Goal: Information Seeking & Learning: Find specific fact

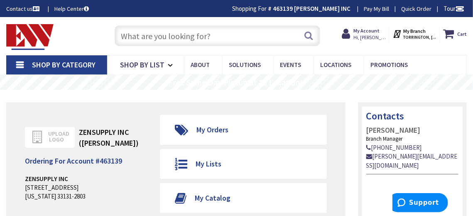
click at [216, 35] on input "text" at bounding box center [218, 35] width 206 height 21
paste input "UCT26RS"
type input "UCT26RS"
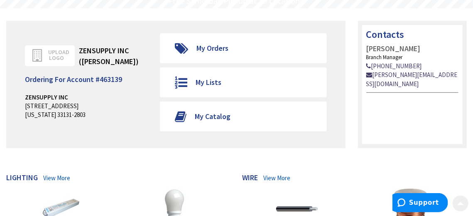
scroll to position [83, 0]
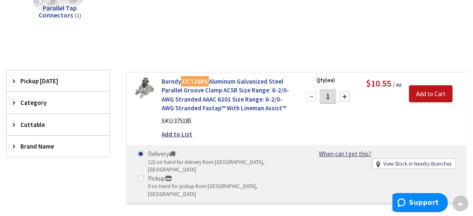
scroll to position [166, 0]
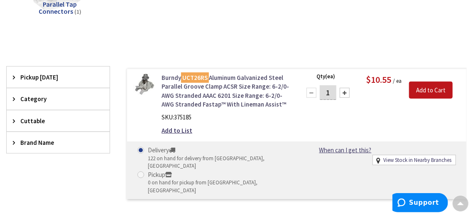
click at [197, 75] on mark "UCT26RS" at bounding box center [195, 77] width 28 height 10
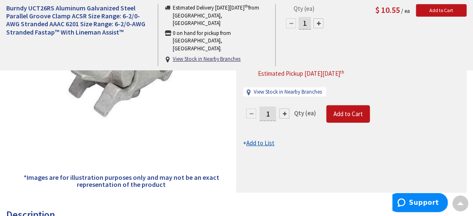
scroll to position [166, 0]
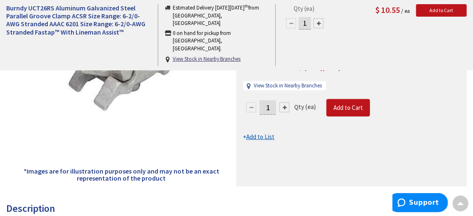
click at [322, 155] on div "Burndy UCT26RS Aluminum Galvanized Steel Parallel Groove Clamp ACSR Size Range:…" at bounding box center [351, 64] width 231 height 243
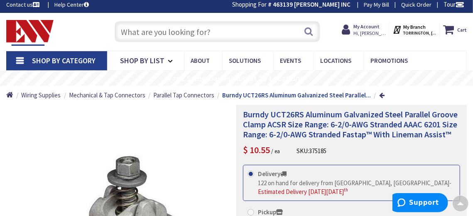
scroll to position [0, 0]
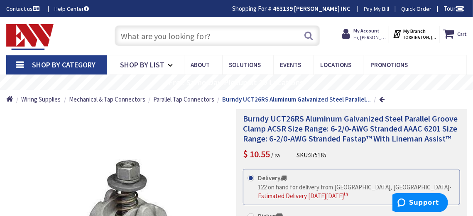
click at [220, 38] on input "text" at bounding box center [218, 35] width 206 height 21
paste input "UCT26RS"
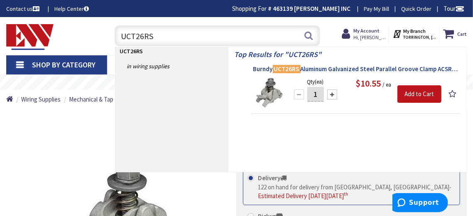
type input "UCT26RS"
click at [320, 70] on span "Burndy UCT26RS Aluminum Galvanized Steel Parallel Groove Clamp ACSR Size Range:…" at bounding box center [355, 69] width 205 height 8
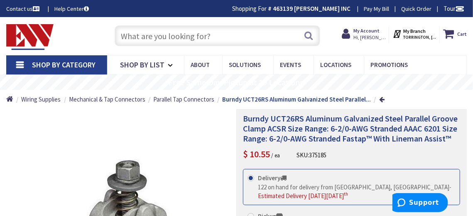
click at [293, 119] on span "Burndy UCT26RS Aluminum Galvanized Steel Parallel Groove Clamp ACSR Size Range:…" at bounding box center [350, 128] width 215 height 30
click at [187, 34] on input "text" at bounding box center [218, 35] width 206 height 21
paste input "UCT26RS"
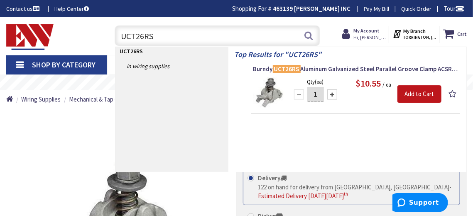
type input "UCT26RS"
